Goal: Obtain resource: Download file/media

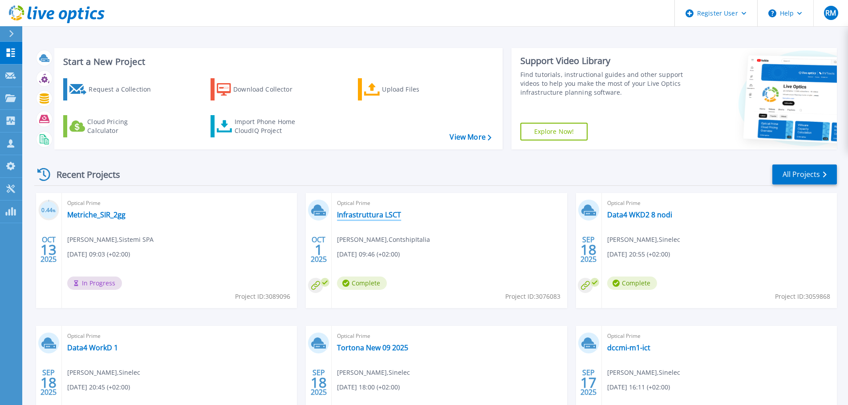
click at [361, 215] on link "Infrastruttura LSCT" at bounding box center [369, 214] width 64 height 9
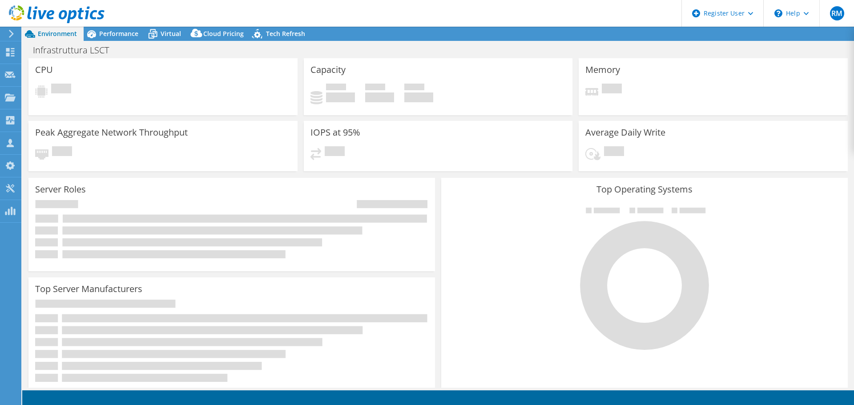
radio input "true"
radio input "false"
select select "USD"
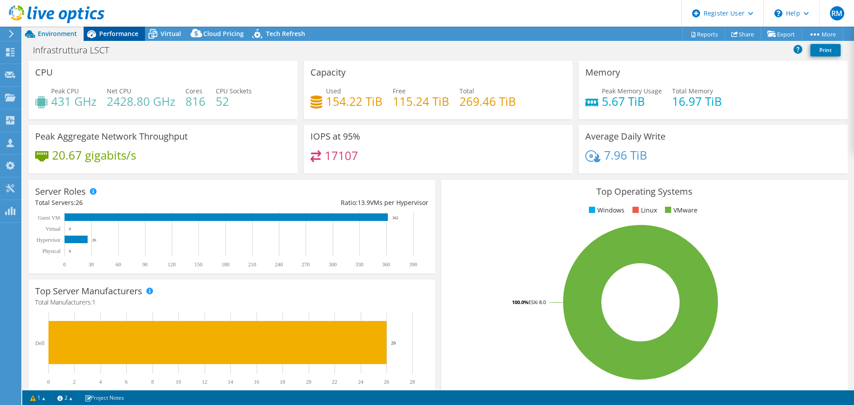
click at [123, 31] on span "Performance" at bounding box center [118, 33] width 39 height 8
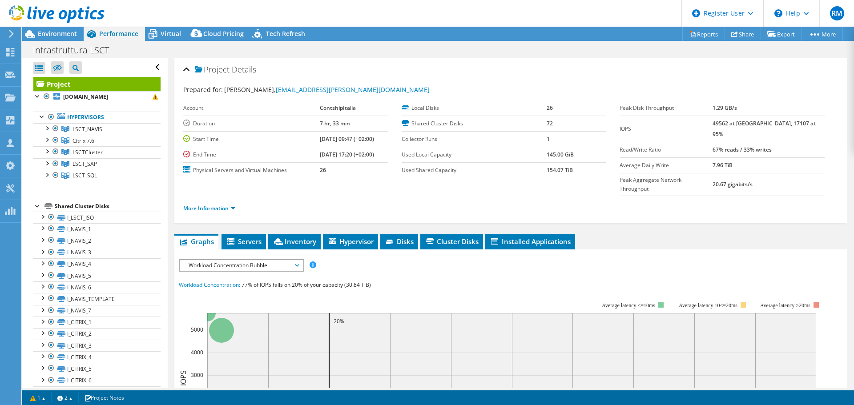
click at [250, 260] on span "Workload Concentration Bubble" at bounding box center [241, 265] width 114 height 11
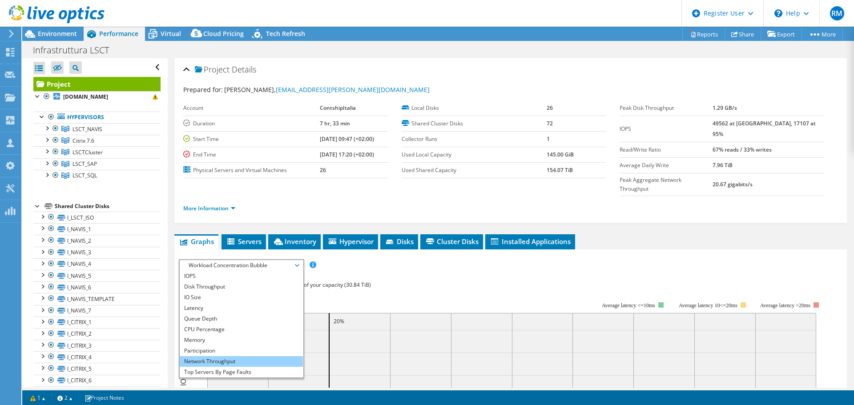
scroll to position [32, 0]
click at [233, 367] on li "All" at bounding box center [241, 372] width 123 height 11
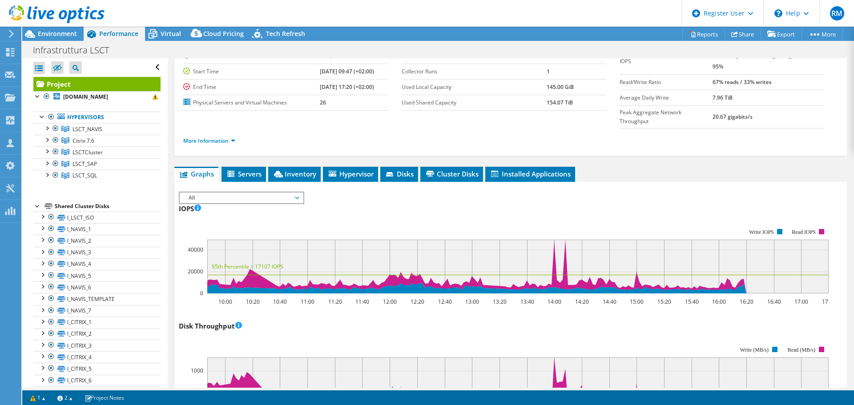
scroll to position [0, 0]
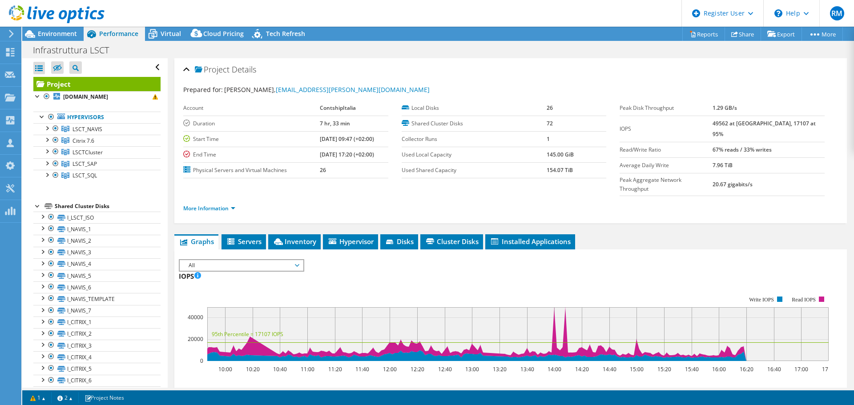
click at [244, 260] on span "All" at bounding box center [241, 265] width 114 height 11
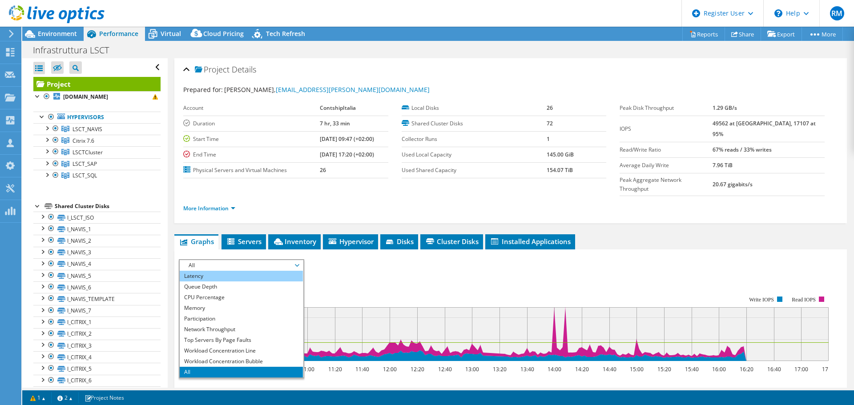
click at [220, 271] on li "Latency" at bounding box center [241, 276] width 123 height 11
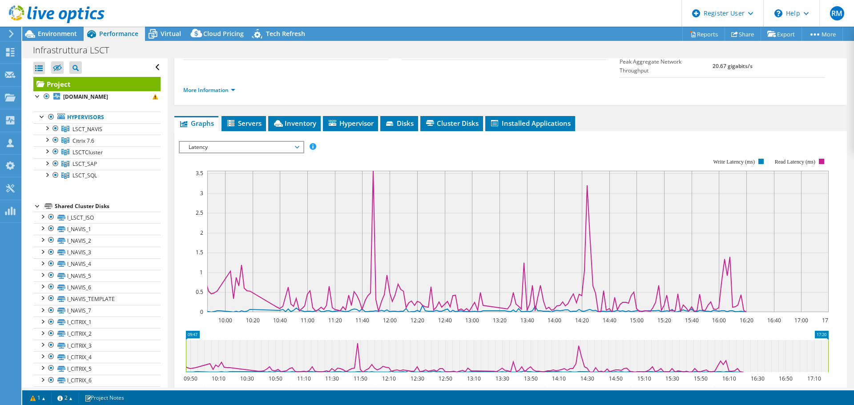
scroll to position [133, 0]
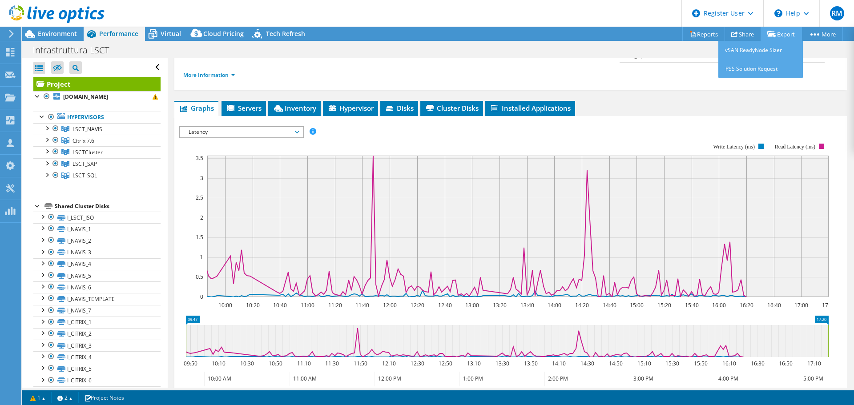
click at [782, 35] on link "Export" at bounding box center [781, 34] width 41 height 14
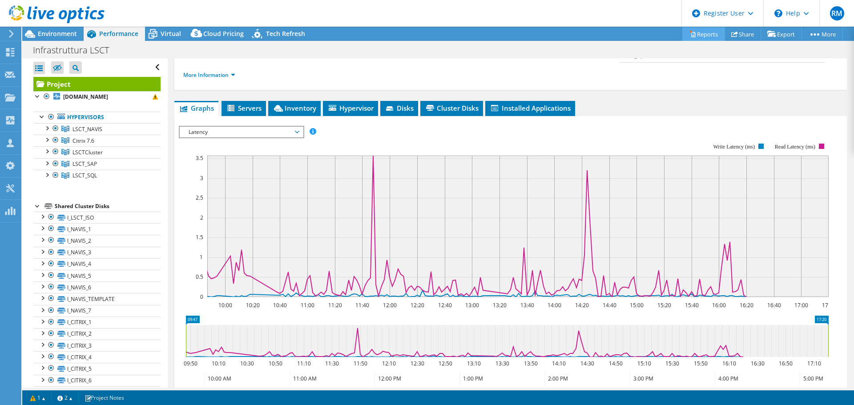
click at [701, 34] on link "Reports" at bounding box center [704, 34] width 43 height 14
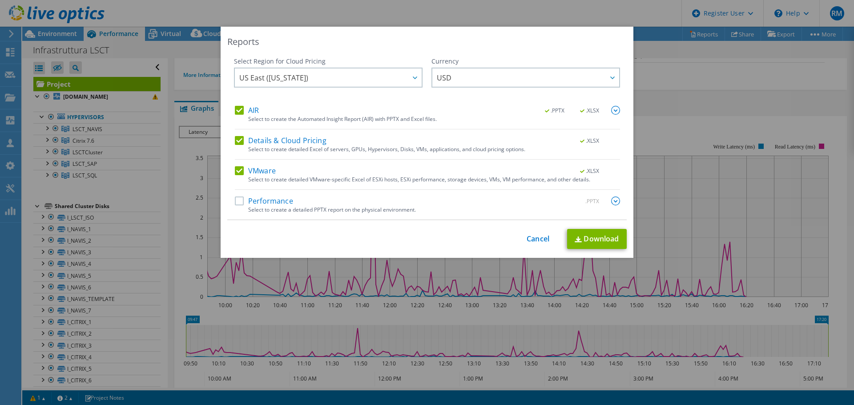
click at [238, 139] on label "Details & Cloud Pricing" at bounding box center [281, 140] width 92 height 9
click at [0, 0] on input "Details & Cloud Pricing" at bounding box center [0, 0] width 0 height 0
click at [237, 170] on label "VMware" at bounding box center [255, 170] width 41 height 9
click at [0, 0] on input "VMware" at bounding box center [0, 0] width 0 height 0
click at [412, 75] on div at bounding box center [415, 78] width 14 height 18
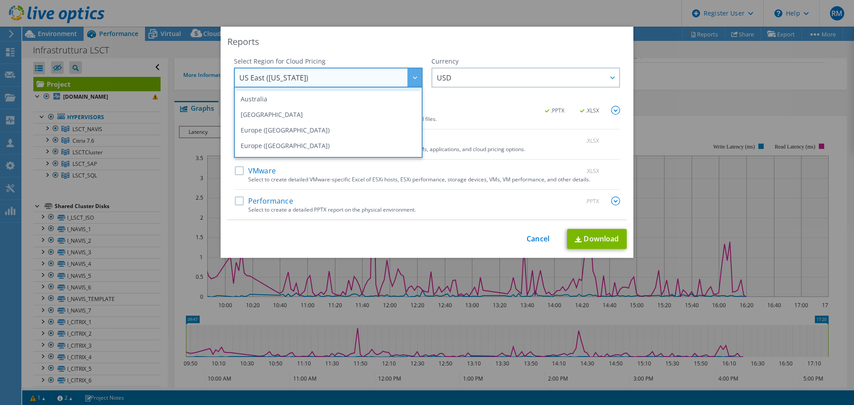
scroll to position [89, 0]
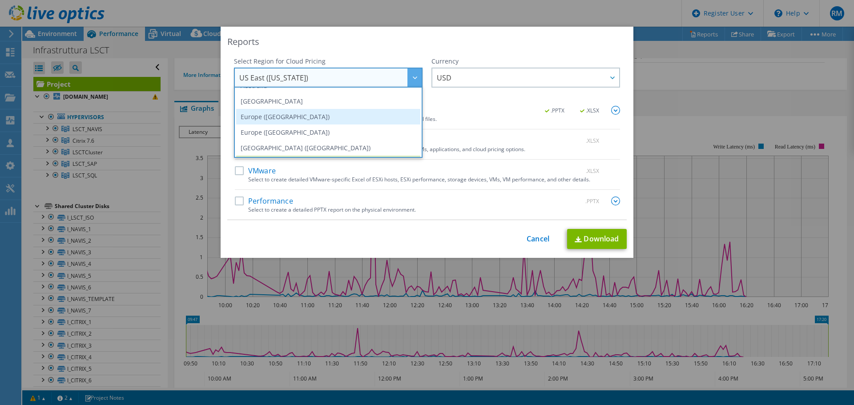
click at [288, 118] on li "Europe ([GEOGRAPHIC_DATA])" at bounding box center [328, 117] width 184 height 16
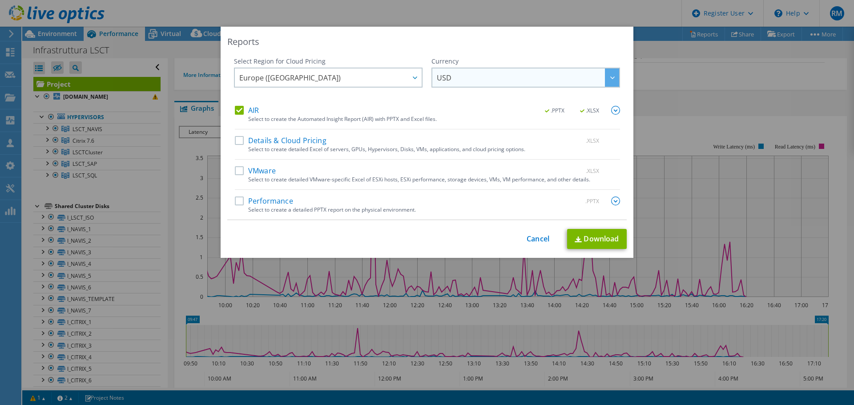
click at [496, 83] on span "USD" at bounding box center [528, 78] width 182 height 18
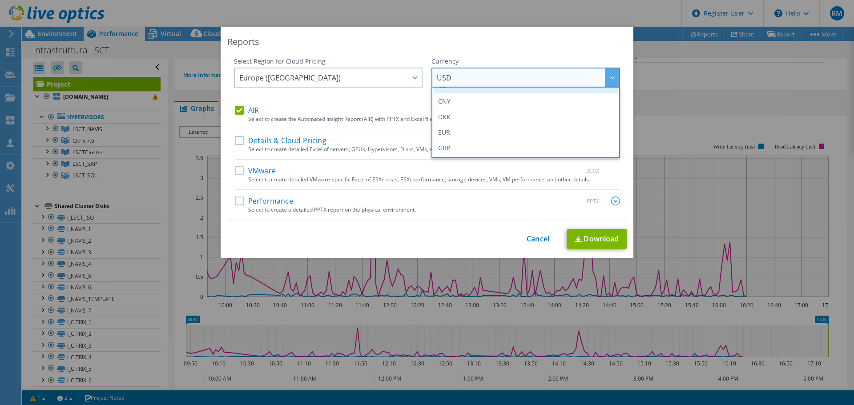
click at [489, 127] on li "EUR" at bounding box center [526, 133] width 184 height 16
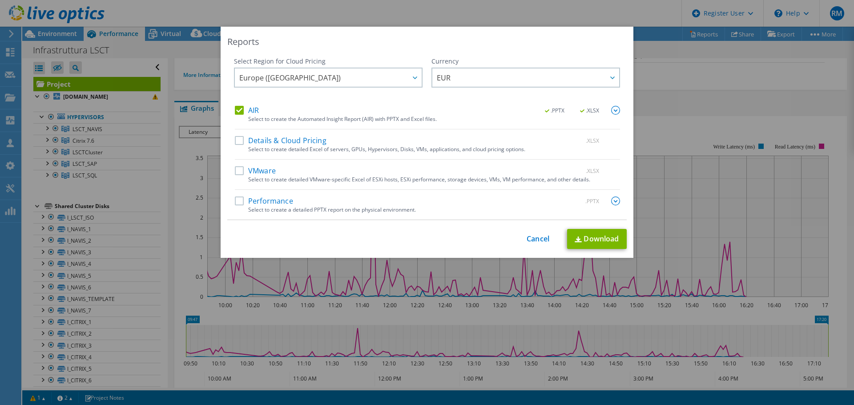
click at [237, 170] on label "VMware" at bounding box center [255, 170] width 41 height 9
click at [0, 0] on input "VMware" at bounding box center [0, 0] width 0 height 0
click at [239, 203] on label "Performance" at bounding box center [264, 201] width 58 height 9
click at [0, 0] on input "Performance" at bounding box center [0, 0] width 0 height 0
click at [615, 200] on img at bounding box center [615, 201] width 9 height 9
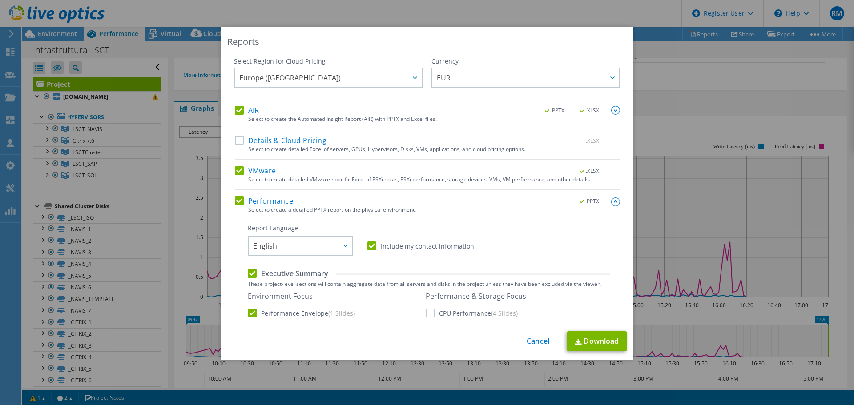
scroll to position [222, 0]
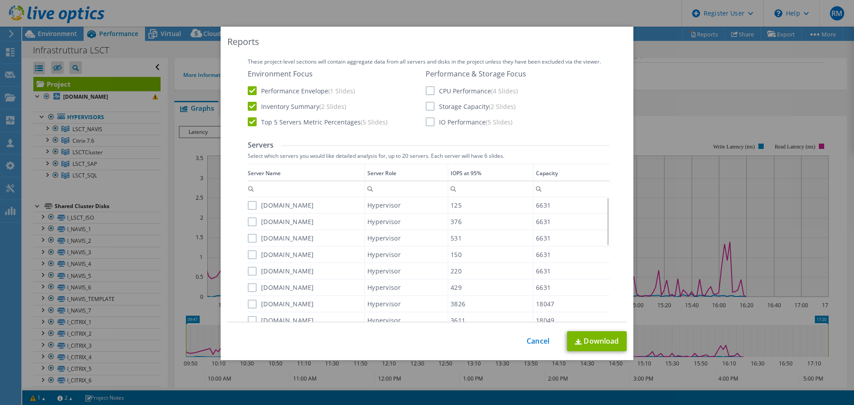
click at [426, 91] on label "CPU Performance (4 Slides)" at bounding box center [472, 90] width 92 height 9
click at [0, 0] on input "CPU Performance (4 Slides)" at bounding box center [0, 0] width 0 height 0
click at [428, 107] on label "Storage Capacity (2 Slides)" at bounding box center [471, 106] width 90 height 9
click at [0, 0] on input "Storage Capacity (2 Slides)" at bounding box center [0, 0] width 0 height 0
click at [428, 122] on label "IO Performance (5 Slides)" at bounding box center [469, 121] width 87 height 9
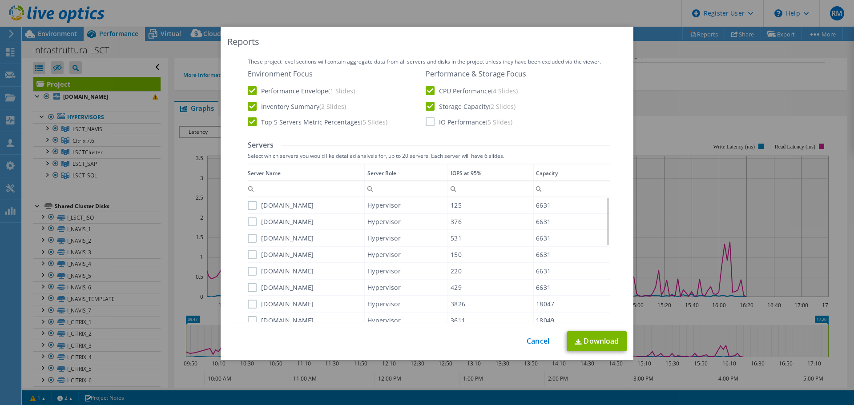
click at [0, 0] on input "IO Performance (5 Slides)" at bounding box center [0, 0] width 0 height 0
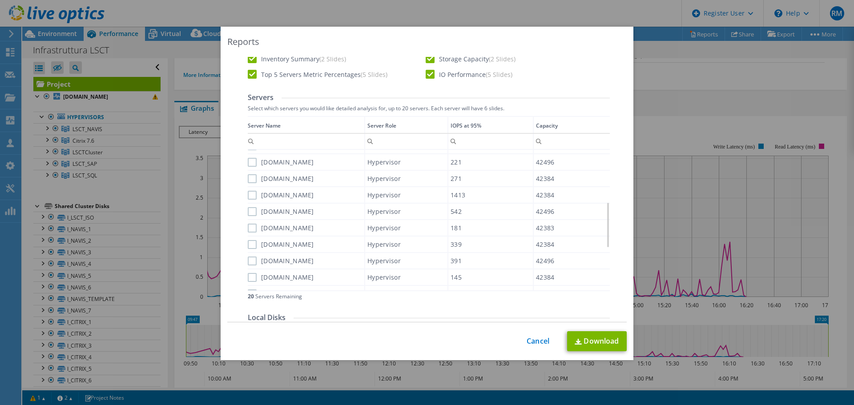
scroll to position [267, 0]
click at [249, 166] on label "[DOMAIN_NAME]" at bounding box center [281, 165] width 66 height 9
click at [0, 0] on input "[DOMAIN_NAME]" at bounding box center [0, 0] width 0 height 0
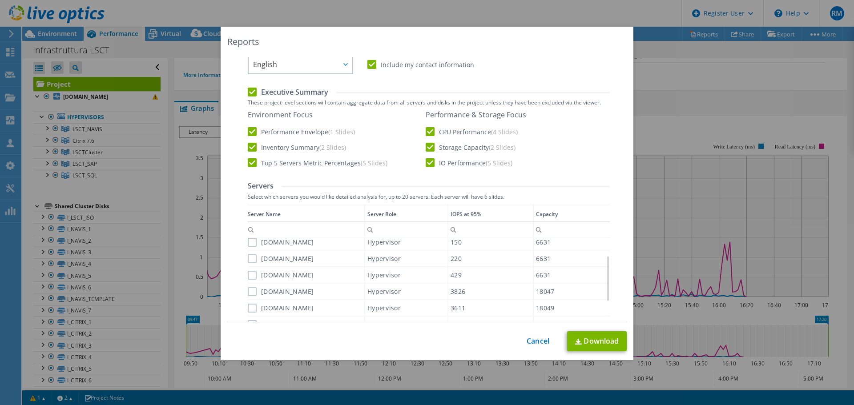
scroll to position [178, 0]
click at [253, 247] on label "[DOMAIN_NAME]" at bounding box center [281, 246] width 66 height 9
click at [0, 0] on input "[DOMAIN_NAME]" at bounding box center [0, 0] width 0 height 0
click at [250, 263] on label "[DOMAIN_NAME]" at bounding box center [281, 262] width 66 height 9
click at [0, 0] on input "[DOMAIN_NAME]" at bounding box center [0, 0] width 0 height 0
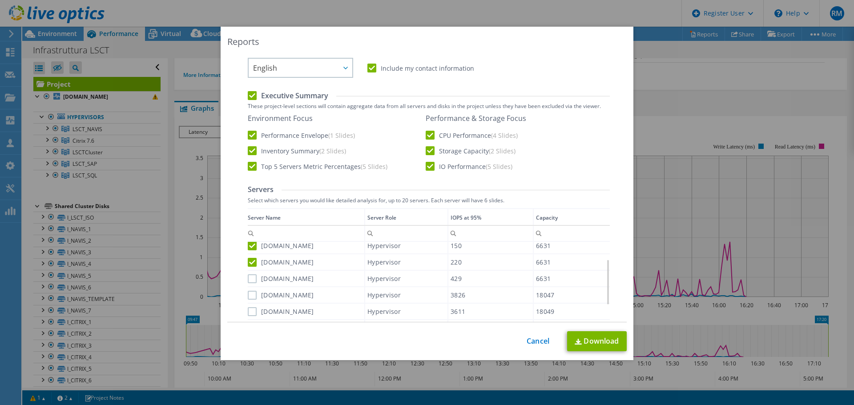
click at [250, 277] on label "[DOMAIN_NAME]" at bounding box center [281, 279] width 66 height 9
click at [0, 0] on input "[DOMAIN_NAME]" at bounding box center [0, 0] width 0 height 0
click at [250, 291] on label "[DOMAIN_NAME]" at bounding box center [281, 295] width 66 height 9
click at [0, 0] on input "[DOMAIN_NAME]" at bounding box center [0, 0] width 0 height 0
click at [250, 307] on label "[DOMAIN_NAME]" at bounding box center [281, 311] width 66 height 9
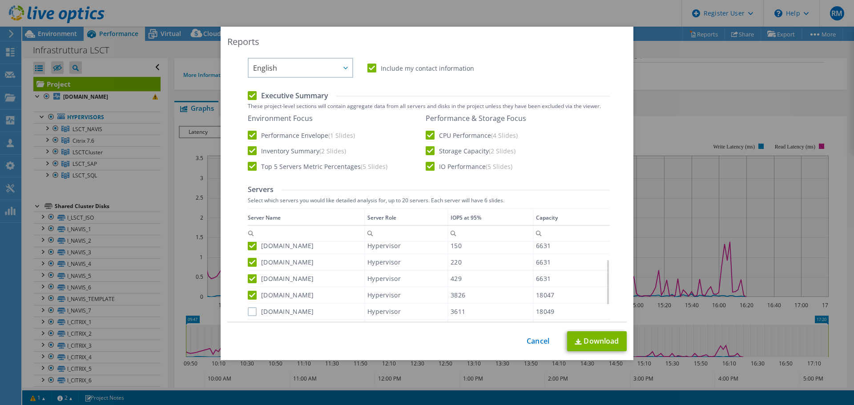
click at [0, 0] on input "[DOMAIN_NAME]" at bounding box center [0, 0] width 0 height 0
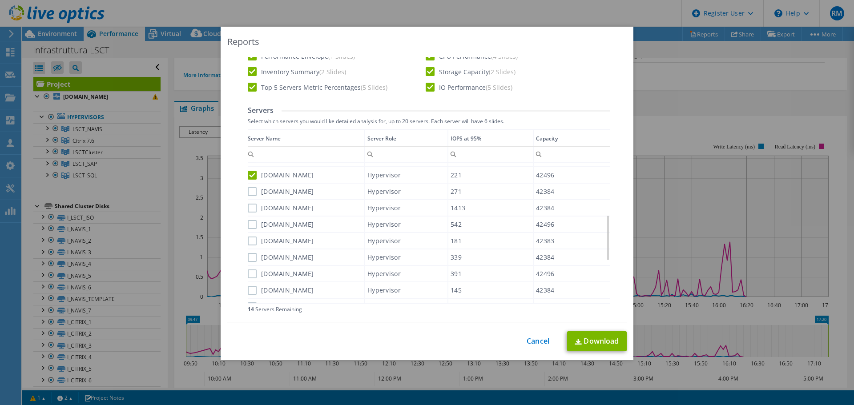
scroll to position [267, 0]
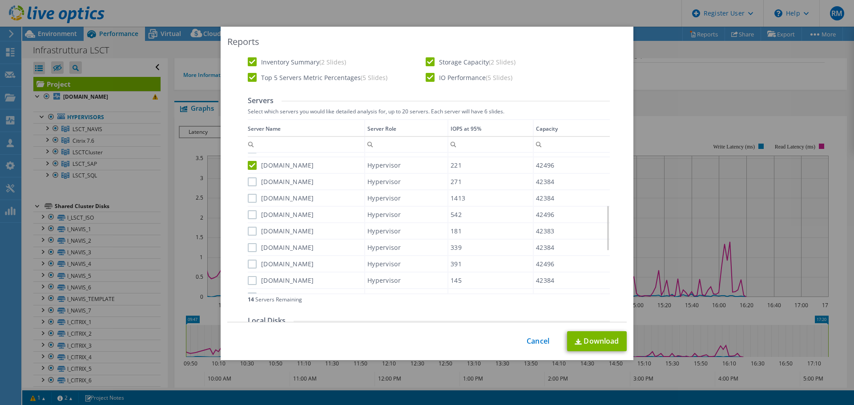
click at [248, 182] on label "[DOMAIN_NAME]" at bounding box center [281, 182] width 66 height 9
click at [0, 0] on input "[DOMAIN_NAME]" at bounding box center [0, 0] width 0 height 0
click at [249, 199] on label "[DOMAIN_NAME]" at bounding box center [281, 198] width 66 height 9
click at [0, 0] on input "[DOMAIN_NAME]" at bounding box center [0, 0] width 0 height 0
click at [250, 214] on label "[DOMAIN_NAME]" at bounding box center [281, 214] width 66 height 9
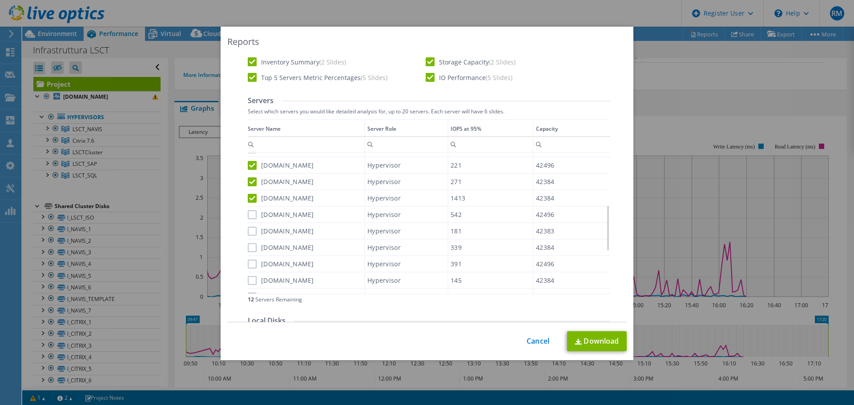
click at [0, 0] on input "[DOMAIN_NAME]" at bounding box center [0, 0] width 0 height 0
click at [249, 231] on label "[DOMAIN_NAME]" at bounding box center [281, 231] width 66 height 9
click at [0, 0] on input "[DOMAIN_NAME]" at bounding box center [0, 0] width 0 height 0
click at [251, 246] on label "[DOMAIN_NAME]" at bounding box center [281, 247] width 66 height 9
click at [0, 0] on input "[DOMAIN_NAME]" at bounding box center [0, 0] width 0 height 0
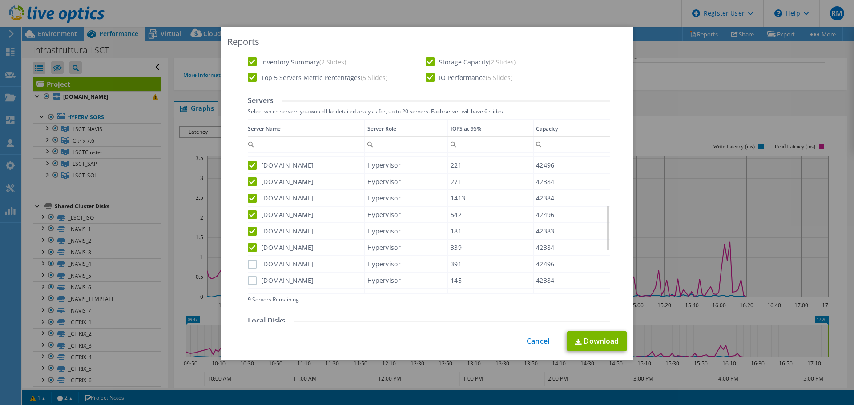
click at [250, 266] on label "[DOMAIN_NAME]" at bounding box center [281, 264] width 66 height 9
click at [0, 0] on input "[DOMAIN_NAME]" at bounding box center [0, 0] width 0 height 0
click at [253, 280] on label "[DOMAIN_NAME]" at bounding box center [281, 280] width 66 height 9
click at [0, 0] on input "[DOMAIN_NAME]" at bounding box center [0, 0] width 0 height 0
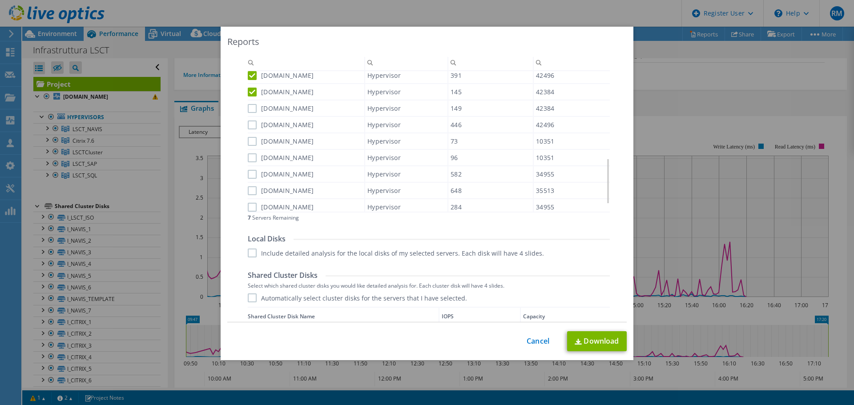
scroll to position [356, 0]
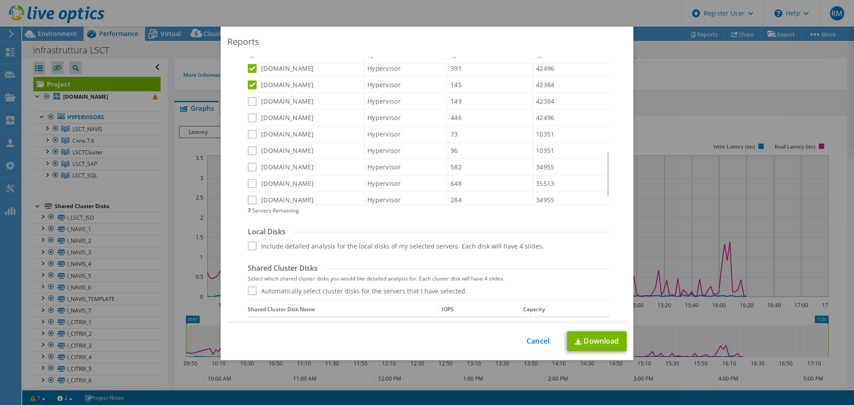
click at [249, 100] on label "[DOMAIN_NAME]" at bounding box center [281, 101] width 66 height 9
click at [0, 0] on input "[DOMAIN_NAME]" at bounding box center [0, 0] width 0 height 0
click at [251, 117] on label "[DOMAIN_NAME]" at bounding box center [281, 117] width 66 height 9
click at [0, 0] on input "[DOMAIN_NAME]" at bounding box center [0, 0] width 0 height 0
click at [251, 136] on label "[DOMAIN_NAME]" at bounding box center [281, 134] width 66 height 9
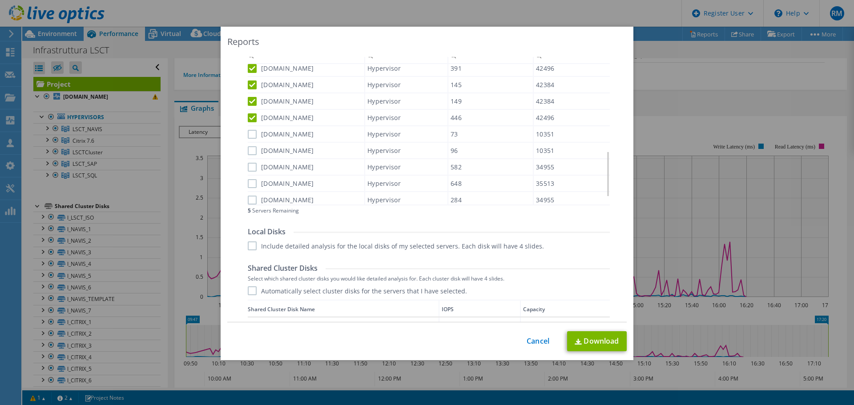
click at [0, 0] on input "[DOMAIN_NAME]" at bounding box center [0, 0] width 0 height 0
click at [250, 153] on label "[DOMAIN_NAME]" at bounding box center [281, 150] width 66 height 9
click at [0, 0] on input "[DOMAIN_NAME]" at bounding box center [0, 0] width 0 height 0
click at [248, 167] on label "[DOMAIN_NAME]" at bounding box center [281, 167] width 66 height 9
click at [0, 0] on input "[DOMAIN_NAME]" at bounding box center [0, 0] width 0 height 0
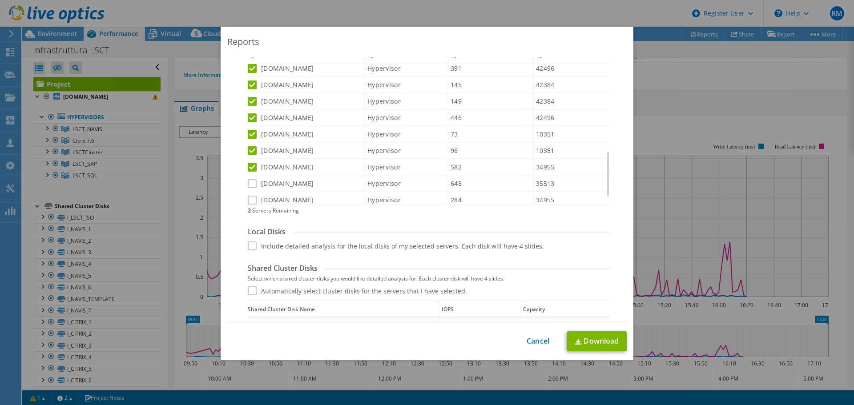
click at [249, 181] on label "[DOMAIN_NAME]" at bounding box center [281, 183] width 66 height 9
click at [0, 0] on input "[DOMAIN_NAME]" at bounding box center [0, 0] width 0 height 0
click at [249, 201] on label "[DOMAIN_NAME]" at bounding box center [281, 200] width 66 height 9
click at [0, 0] on input "[DOMAIN_NAME]" at bounding box center [0, 0] width 0 height 0
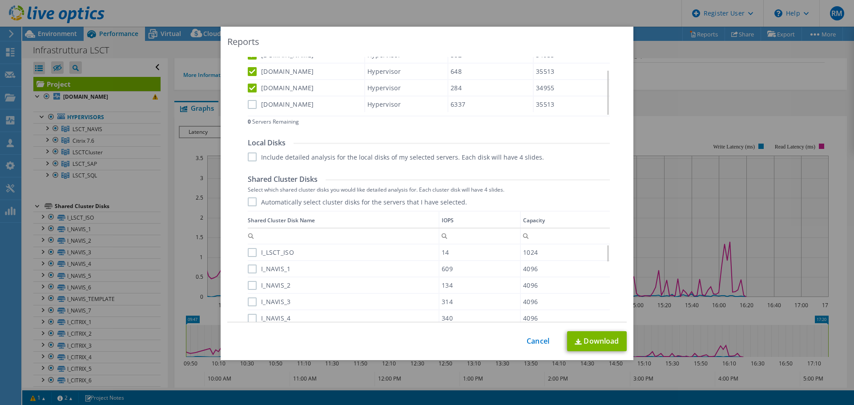
scroll to position [489, 0]
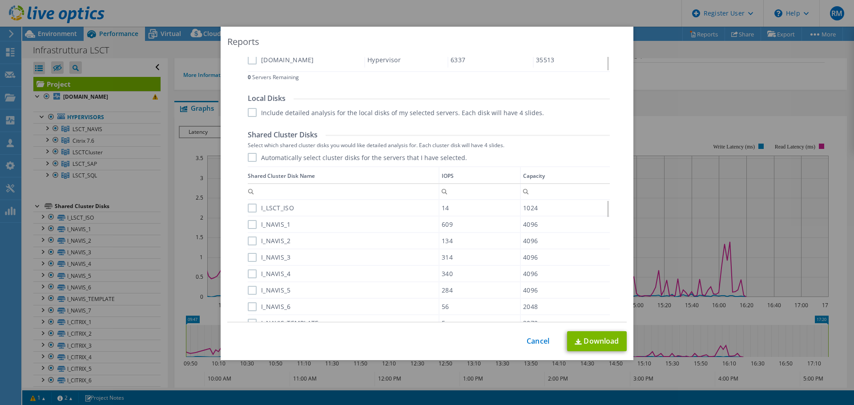
click at [248, 60] on label "[DOMAIN_NAME]" at bounding box center [281, 60] width 66 height 9
click at [0, 0] on input "[DOMAIN_NAME]" at bounding box center [0, 0] width 0 height 0
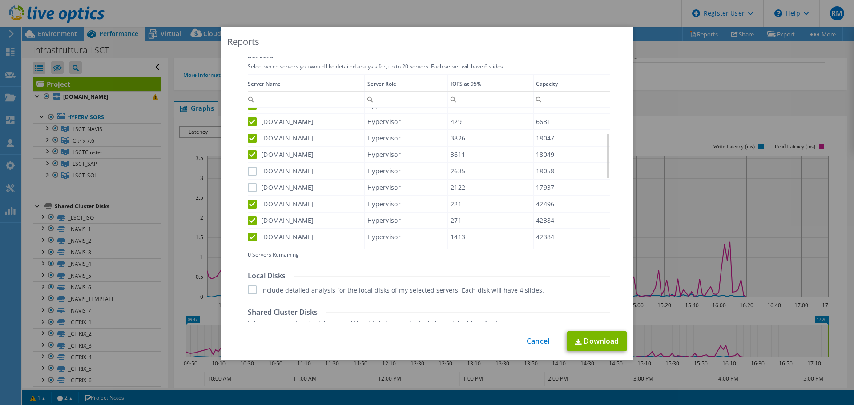
scroll to position [311, 0]
click at [253, 186] on label "[DOMAIN_NAME]" at bounding box center [281, 188] width 66 height 9
click at [0, 0] on input "[DOMAIN_NAME]" at bounding box center [0, 0] width 0 height 0
click at [250, 170] on label "[DOMAIN_NAME]" at bounding box center [281, 171] width 66 height 9
click at [0, 0] on input "[DOMAIN_NAME]" at bounding box center [0, 0] width 0 height 0
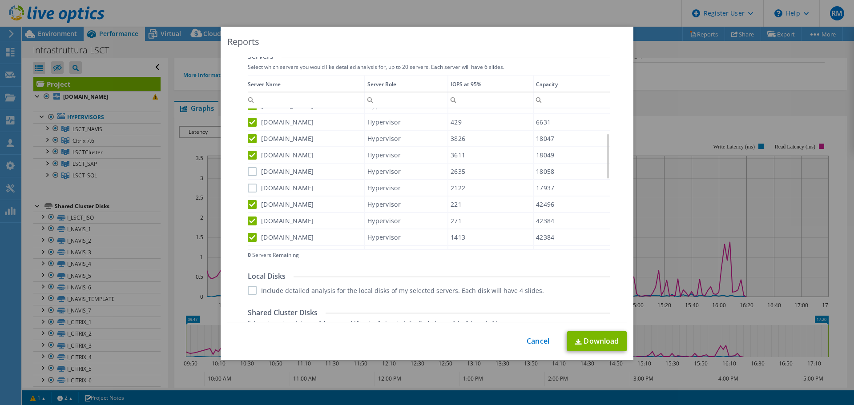
click at [252, 186] on label "[DOMAIN_NAME]" at bounding box center [281, 188] width 66 height 9
click at [0, 0] on input "[DOMAIN_NAME]" at bounding box center [0, 0] width 0 height 0
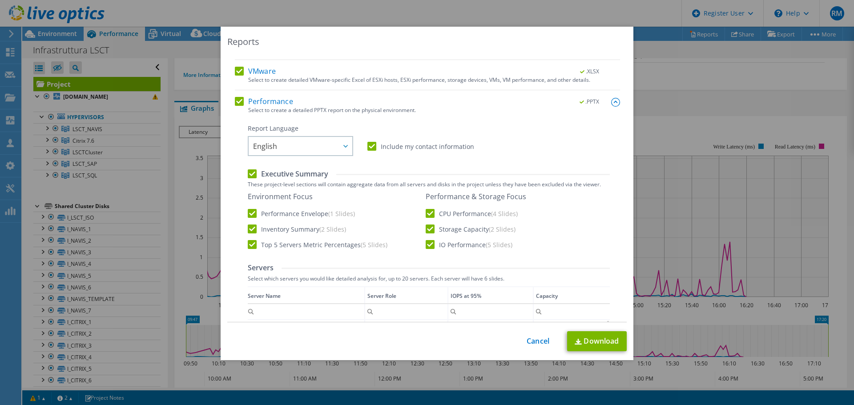
scroll to position [178, 0]
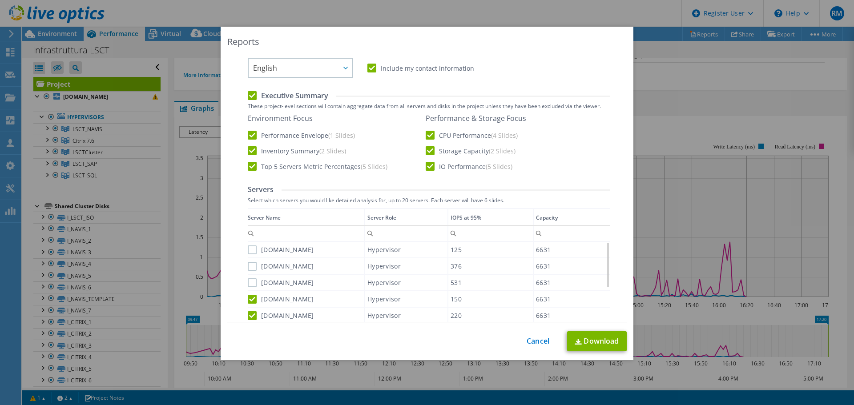
click at [248, 247] on label "[DOMAIN_NAME]" at bounding box center [281, 250] width 66 height 9
click at [0, 0] on input "[DOMAIN_NAME]" at bounding box center [0, 0] width 0 height 0
click at [250, 252] on label "[DOMAIN_NAME]" at bounding box center [281, 250] width 66 height 9
click at [0, 0] on input "[DOMAIN_NAME]" at bounding box center [0, 0] width 0 height 0
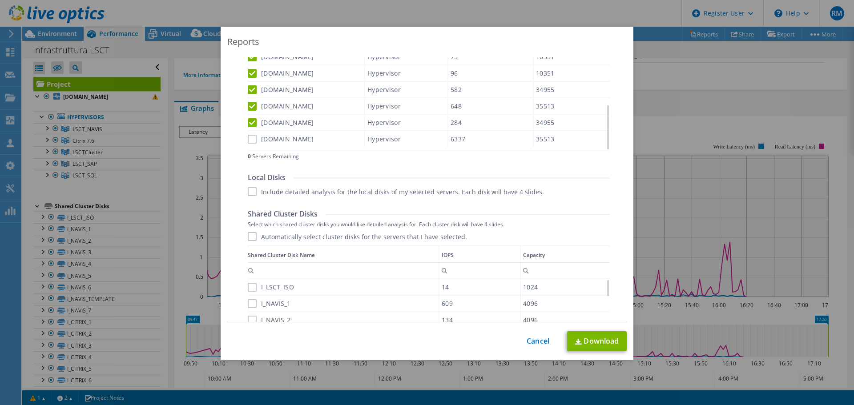
scroll to position [415, 0]
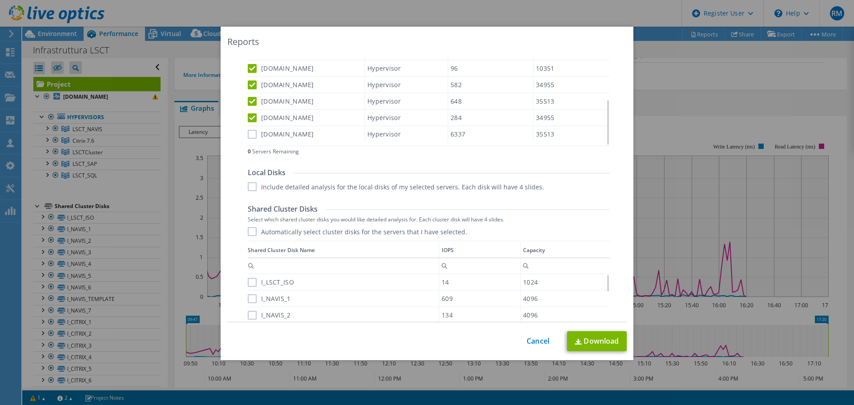
click at [249, 230] on label "Automatically select cluster disks for the servers that I have selected." at bounding box center [357, 231] width 219 height 9
click at [0, 0] on input "Automatically select cluster disks for the servers that I have selected." at bounding box center [0, 0] width 0 height 0
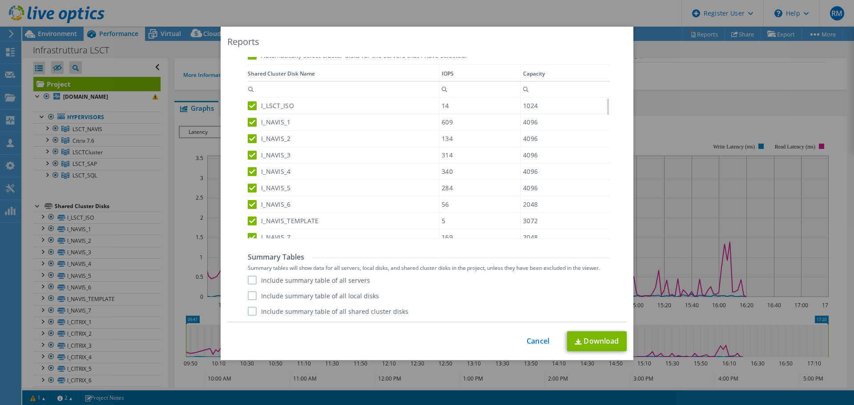
scroll to position [592, 0]
click at [600, 339] on link "Download" at bounding box center [597, 341] width 60 height 20
click at [533, 338] on link "Cancel" at bounding box center [538, 341] width 23 height 8
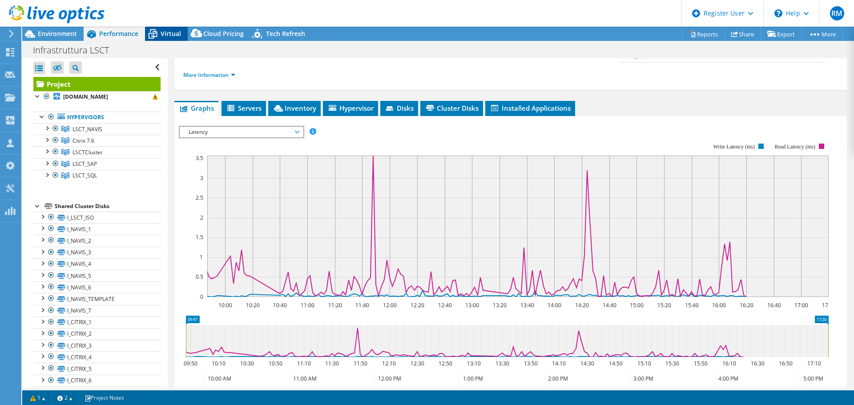
click at [165, 30] on span "Virtual" at bounding box center [171, 33] width 20 height 8
